Goal: Task Accomplishment & Management: Manage account settings

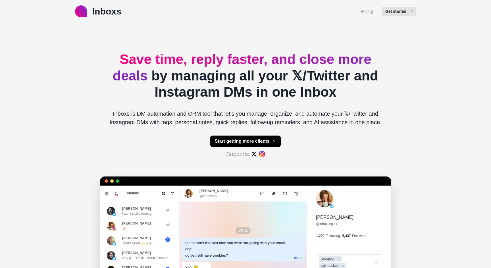
click at [393, 11] on button "Get started" at bounding box center [399, 11] width 34 height 9
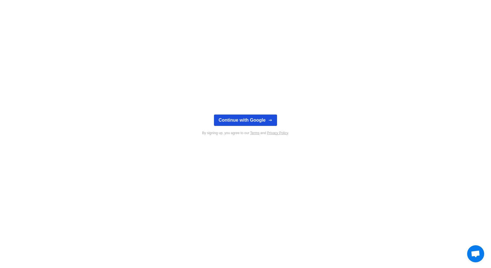
click at [265, 121] on button "Continue with Google" at bounding box center [245, 120] width 63 height 11
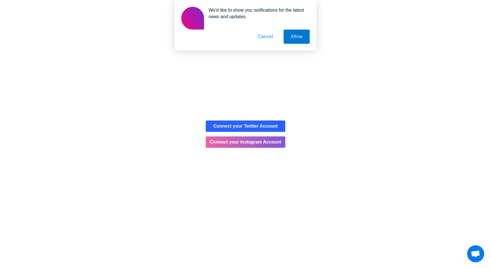
click at [269, 37] on button "Cancel" at bounding box center [266, 37] width 30 height 14
